Goal: Information Seeking & Learning: Learn about a topic

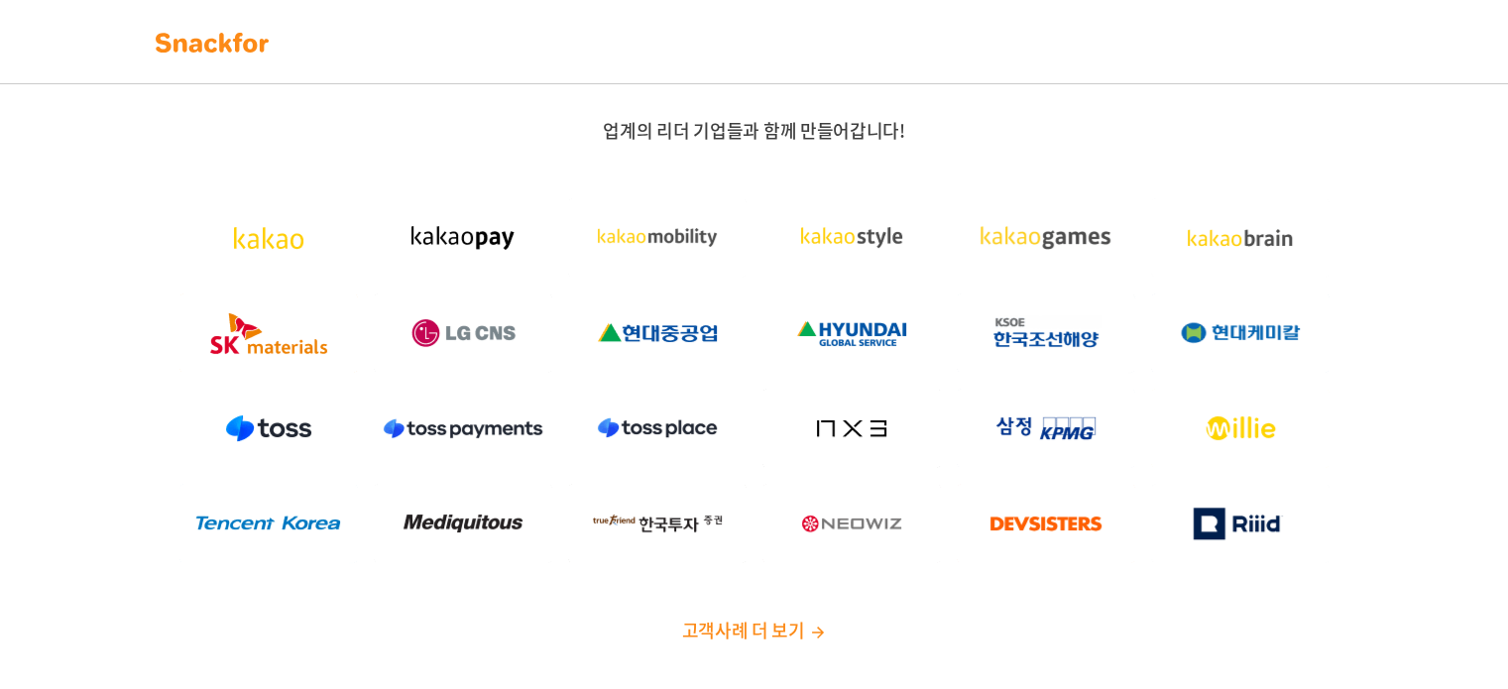
click at [766, 624] on span "고객사례 더 보기" at bounding box center [742, 630] width 123 height 27
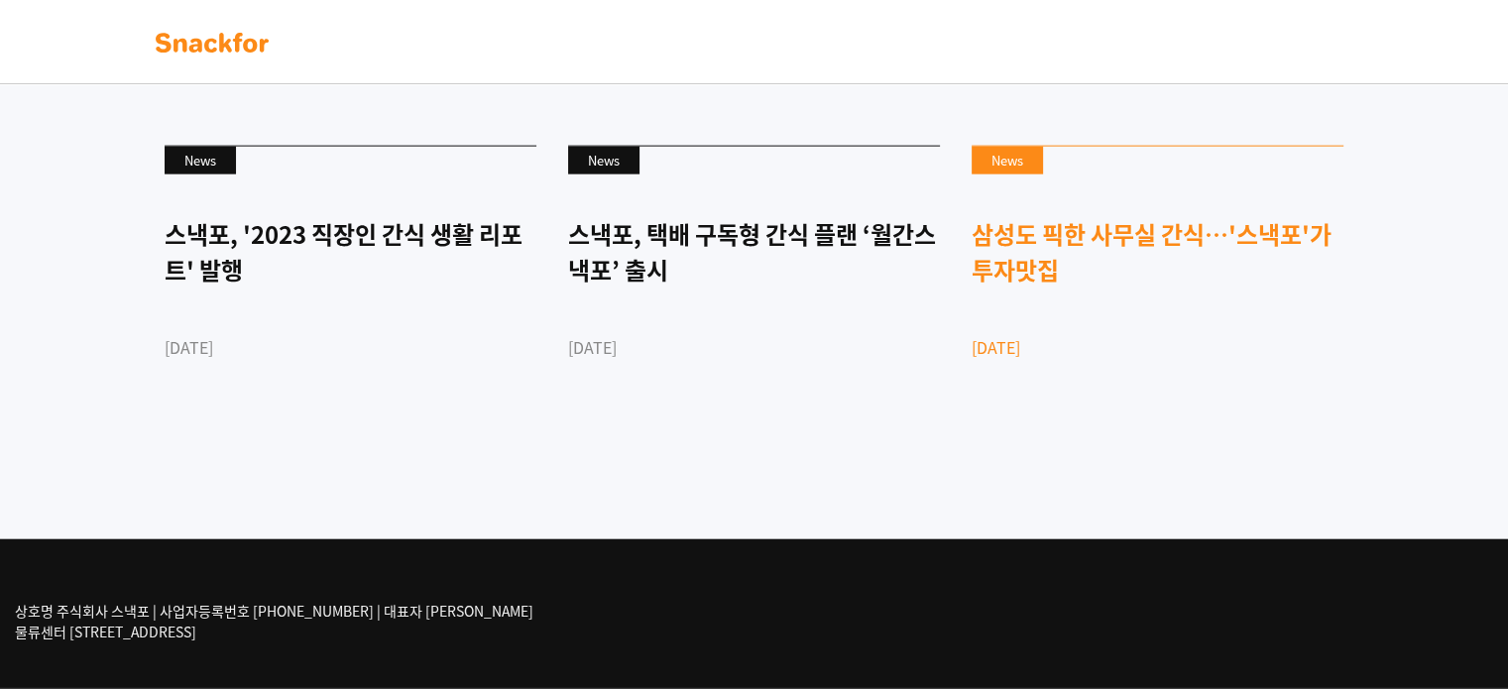
scroll to position [4884, 0]
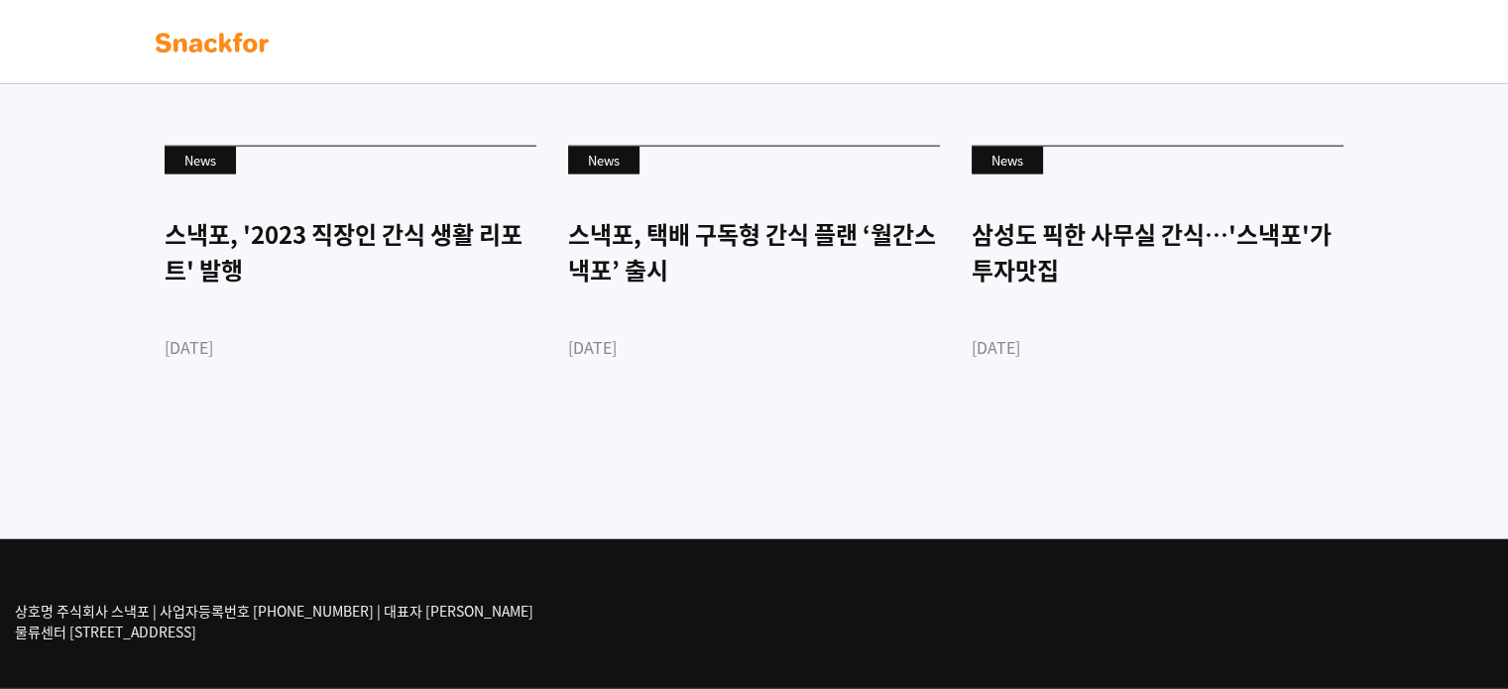
click at [191, 59] on link at bounding box center [212, 42] width 125 height 44
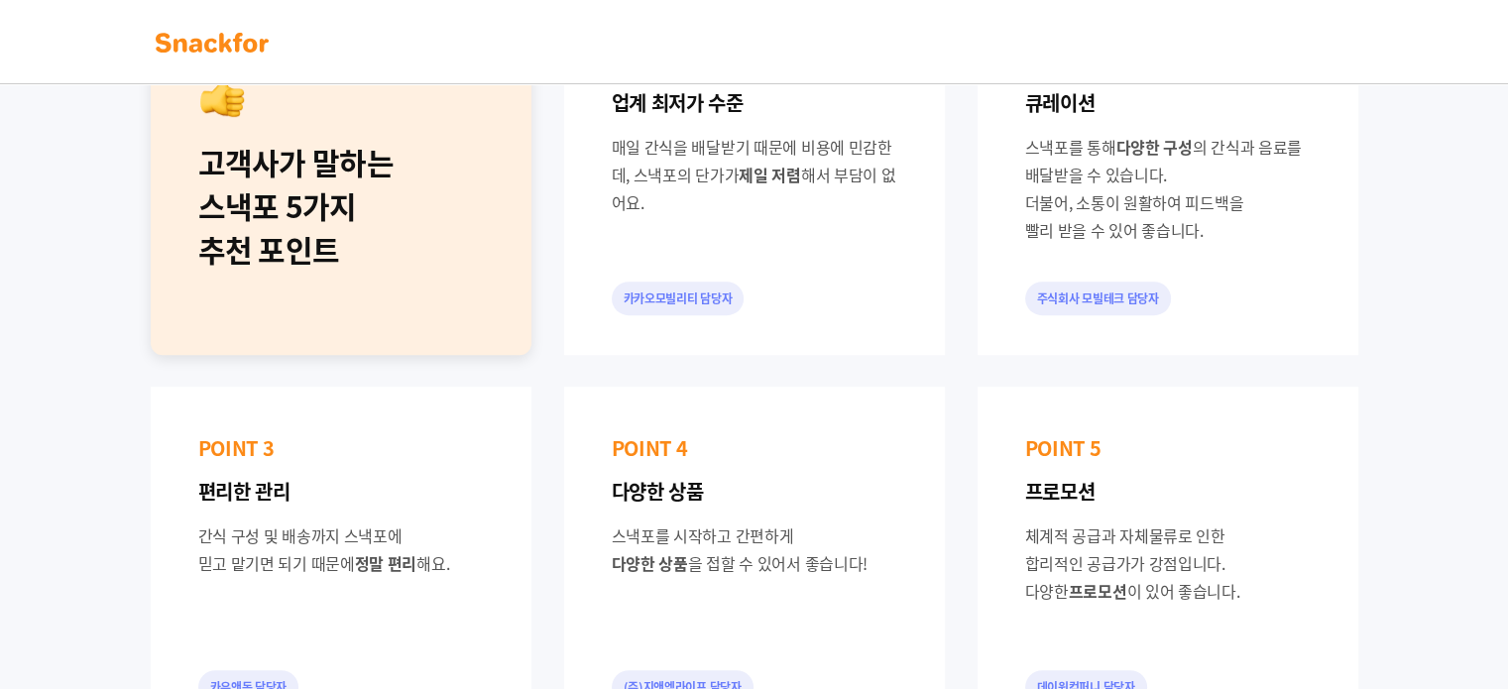
scroll to position [793, 0]
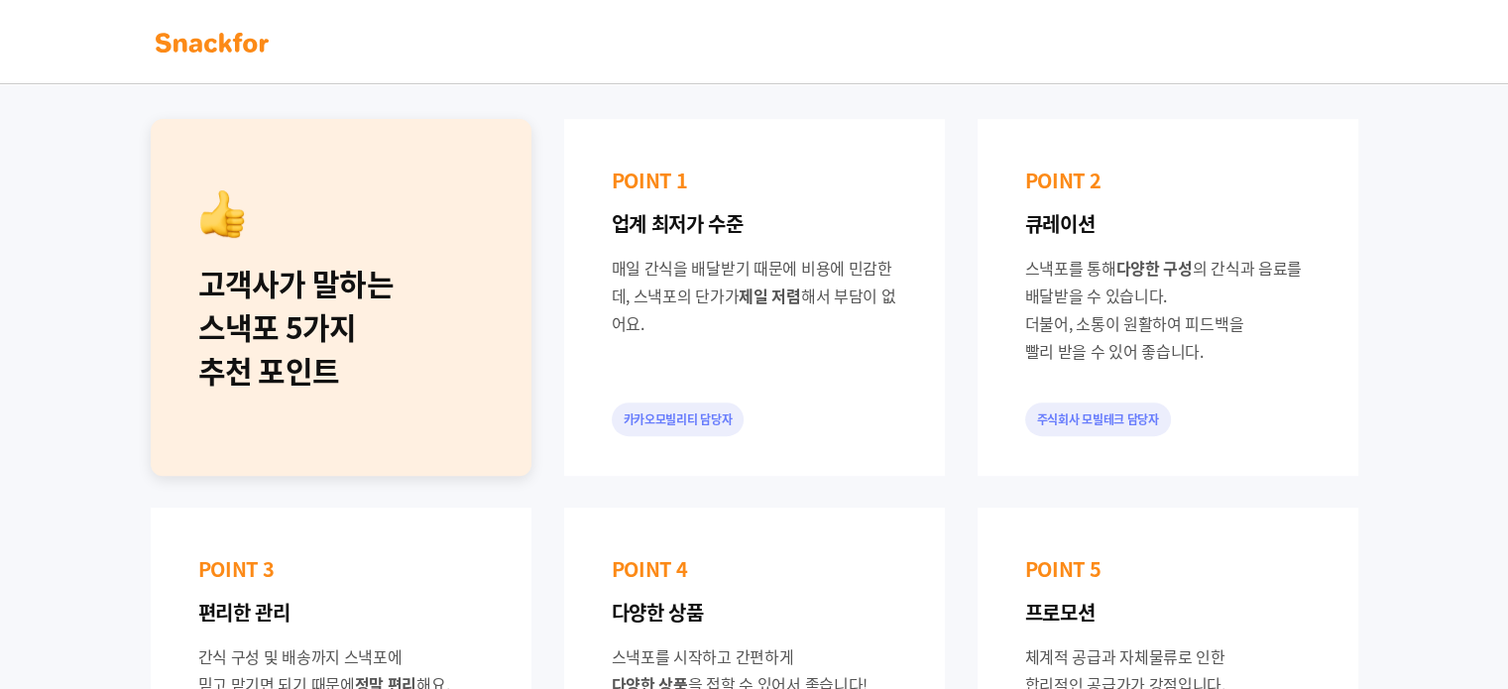
click at [369, 367] on div "고객사가 말하는 스낵포 5가지 추천 포인트" at bounding box center [341, 327] width 286 height 131
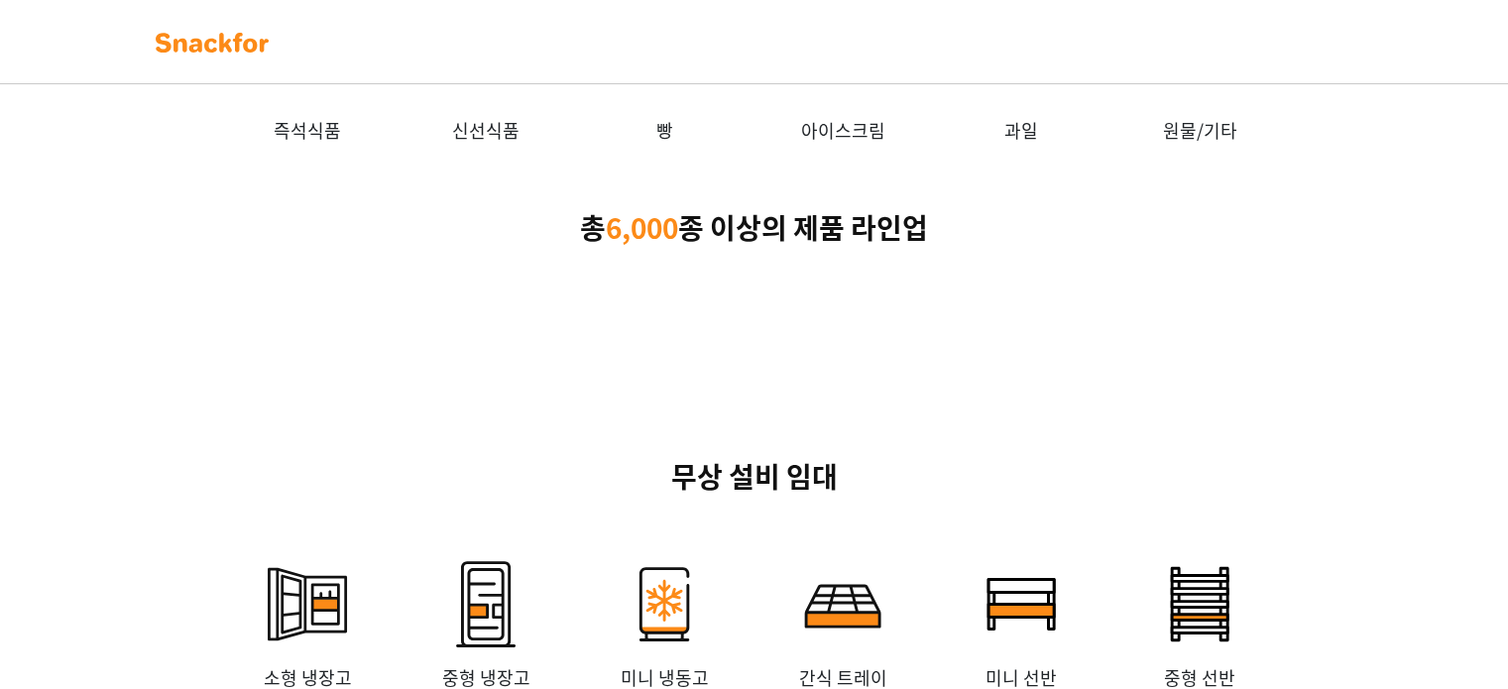
scroll to position [4066, 0]
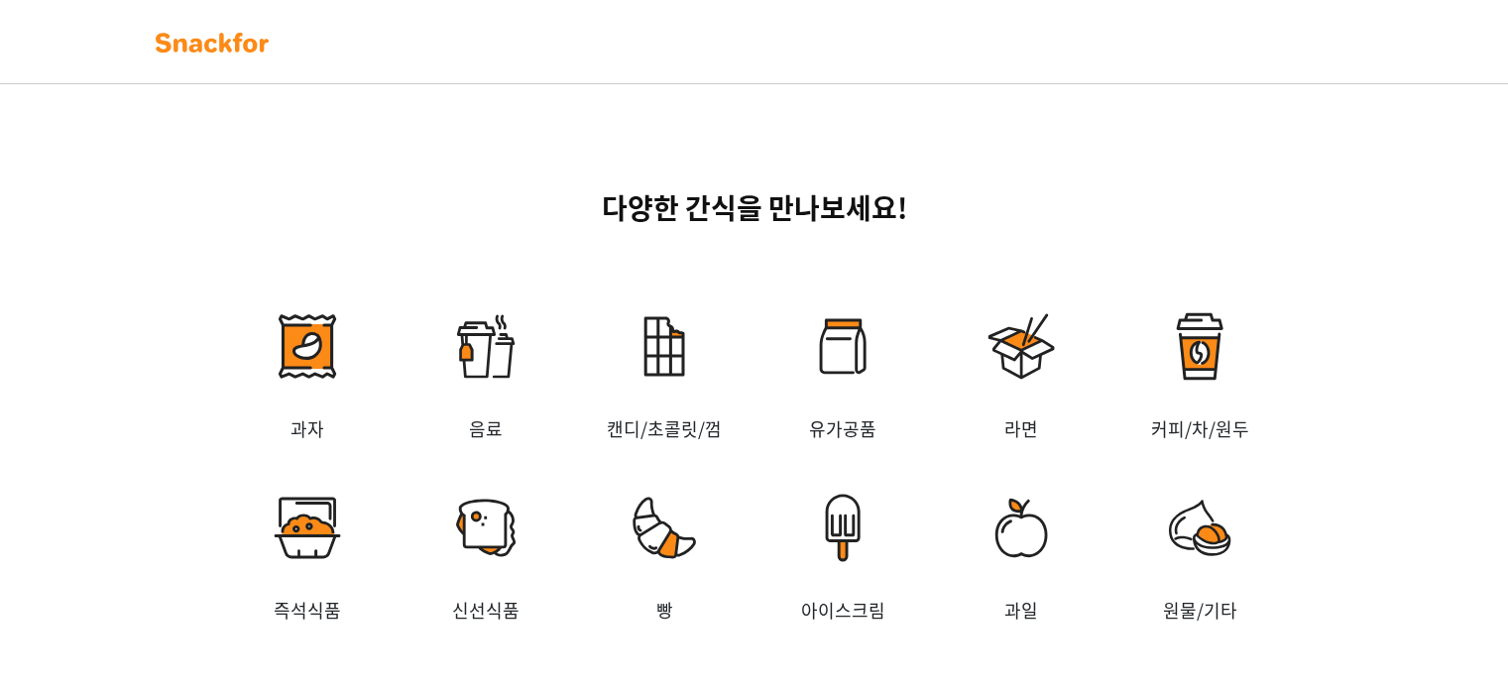
scroll to position [3272, 0]
